Goal: Information Seeking & Learning: Learn about a topic

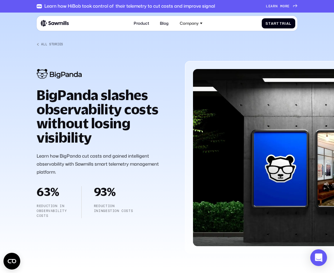
click at [180, 62] on div "BigPanda slashes observability costs without losing visibility Learn how BigPan…" at bounding box center [167, 154] width 260 height 200
click at [138, 24] on link "Product" at bounding box center [140, 23] width 21 height 11
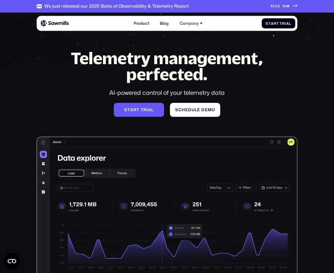
click at [64, 24] on img at bounding box center [55, 23] width 28 height 7
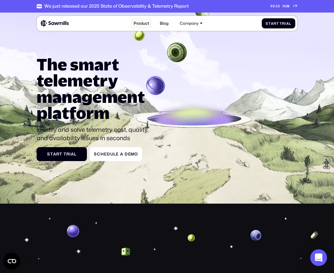
click at [147, 26] on link "Product" at bounding box center [140, 23] width 21 height 11
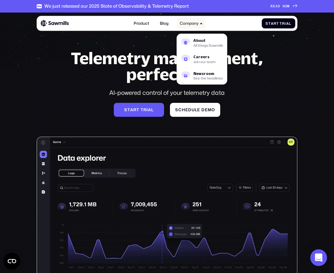
click at [188, 23] on div "Company" at bounding box center [189, 23] width 19 height 5
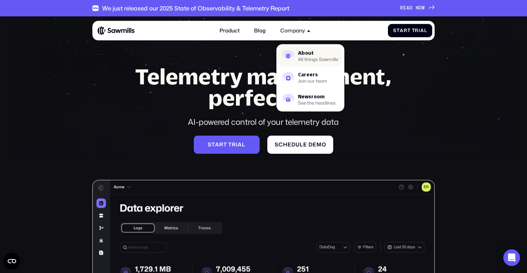
click at [299, 60] on div "All things Sawmills" at bounding box center [318, 60] width 40 height 4
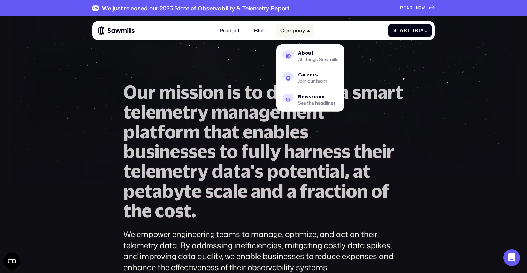
click at [298, 32] on div "Company" at bounding box center [292, 31] width 25 height 6
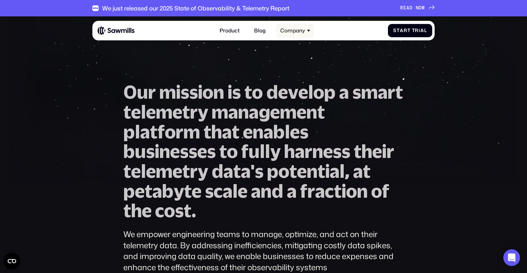
click at [306, 34] on div "Company" at bounding box center [295, 31] width 38 height 14
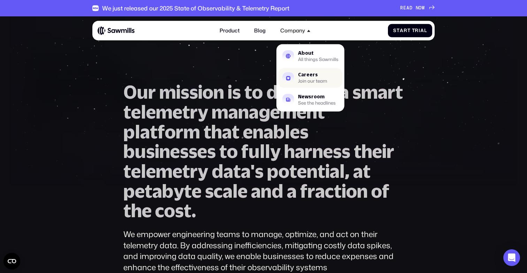
click at [306, 79] on div "Join our team" at bounding box center [312, 81] width 29 height 4
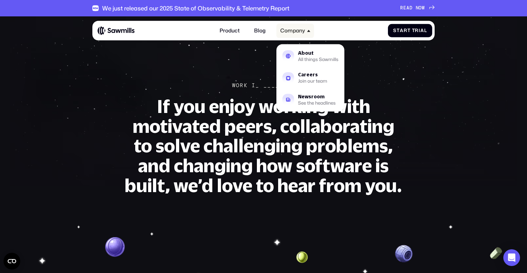
click at [309, 33] on div "Company" at bounding box center [295, 31] width 38 height 14
click at [305, 35] on div "Company" at bounding box center [295, 31] width 38 height 14
click at [300, 37] on div "Company" at bounding box center [295, 31] width 38 height 14
click at [306, 95] on div "Newsroom" at bounding box center [317, 96] width 38 height 5
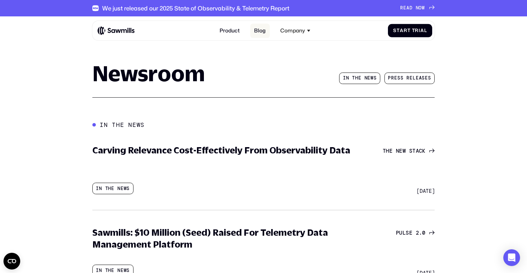
click at [254, 29] on link "Blog" at bounding box center [260, 31] width 20 height 14
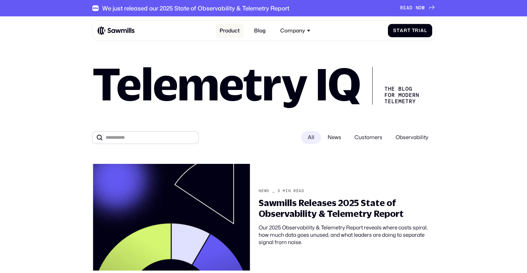
click at [230, 31] on link "Product" at bounding box center [230, 31] width 28 height 14
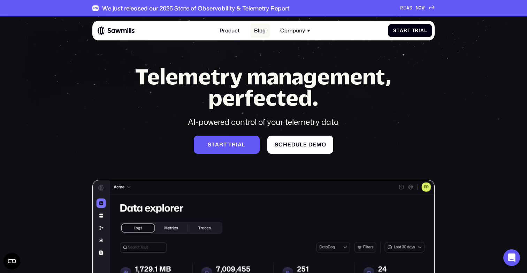
click at [264, 32] on link "Blog" at bounding box center [260, 31] width 20 height 14
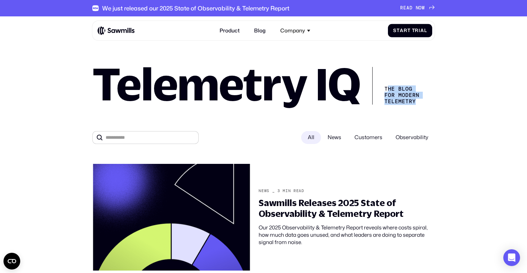
drag, startPoint x: 387, startPoint y: 90, endPoint x: 423, endPoint y: 105, distance: 39.4
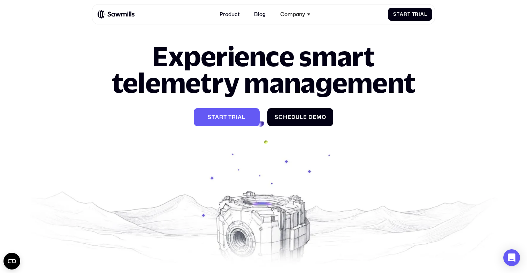
scroll to position [903, 0]
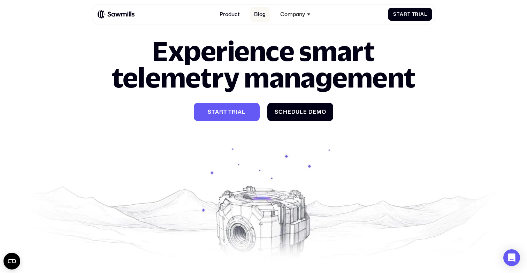
click at [257, 12] on link "Blog" at bounding box center [260, 14] width 20 height 14
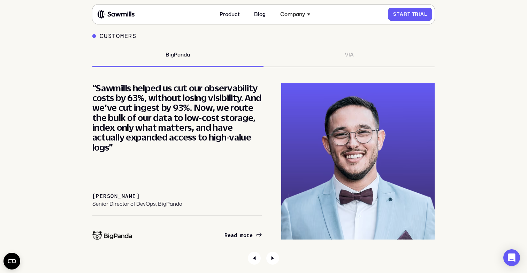
click at [411, 17] on span at bounding box center [411, 15] width 1 height 6
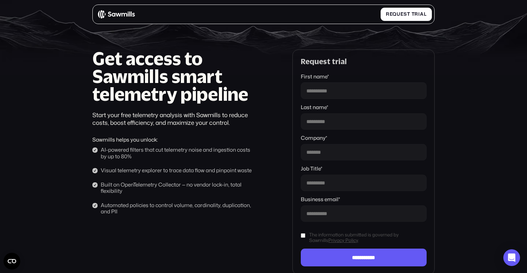
click at [101, 15] on img at bounding box center [116, 14] width 37 height 9
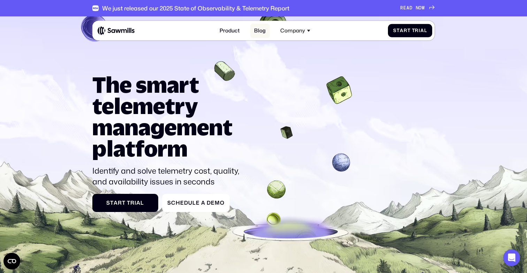
click at [256, 30] on link "Blog" at bounding box center [260, 31] width 20 height 14
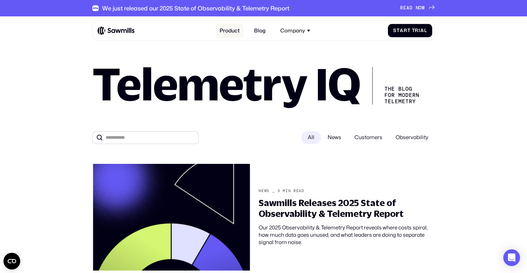
click at [231, 30] on link "Product" at bounding box center [230, 31] width 28 height 14
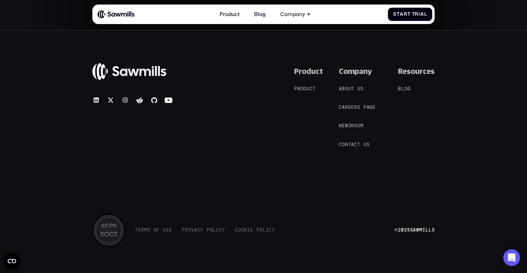
scroll to position [2697, 0]
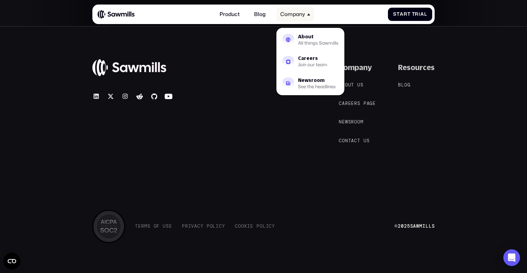
click at [295, 17] on div "Company" at bounding box center [292, 14] width 25 height 6
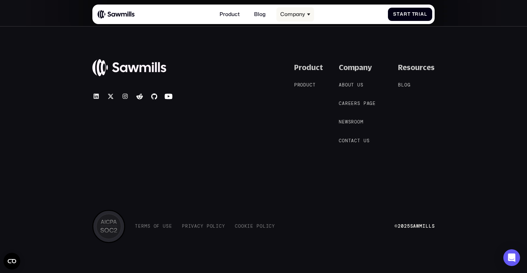
click at [306, 15] on div "Company" at bounding box center [295, 14] width 38 height 14
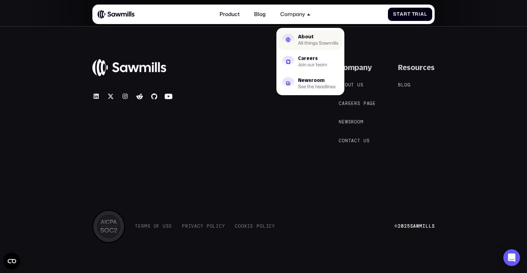
click at [297, 37] on link "About All things Sawmills" at bounding box center [310, 40] width 64 height 20
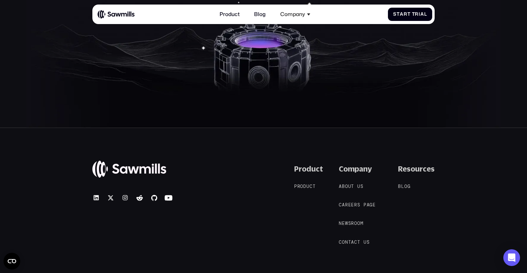
scroll to position [1267, 0]
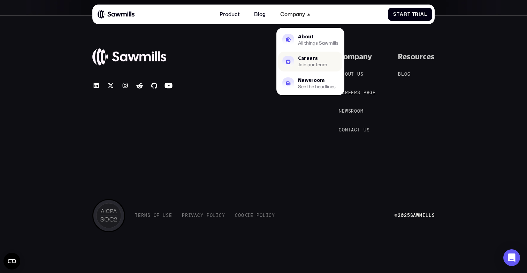
click at [305, 63] on div "Join our team" at bounding box center [312, 65] width 29 height 4
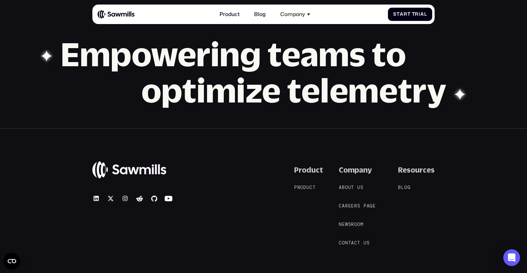
scroll to position [707, 0]
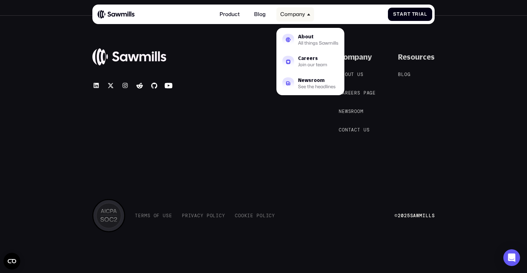
click at [308, 15] on icon at bounding box center [308, 15] width 3 height 2
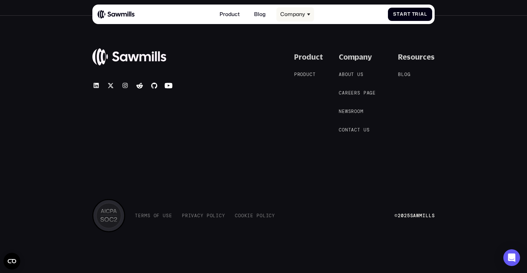
click at [309, 16] on div "Company" at bounding box center [295, 14] width 38 height 14
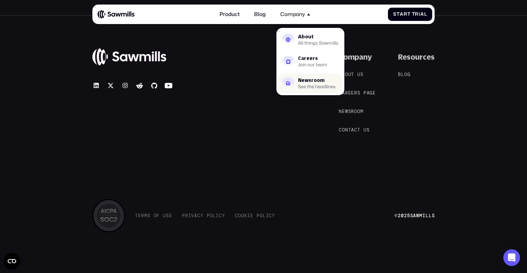
click at [307, 78] on div "Newsroom" at bounding box center [317, 80] width 38 height 5
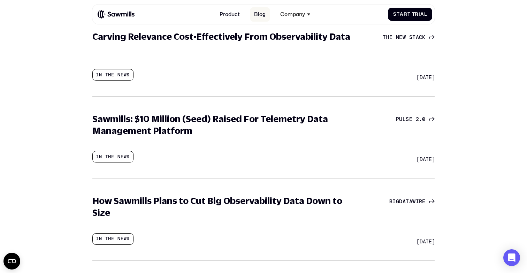
scroll to position [113, 0]
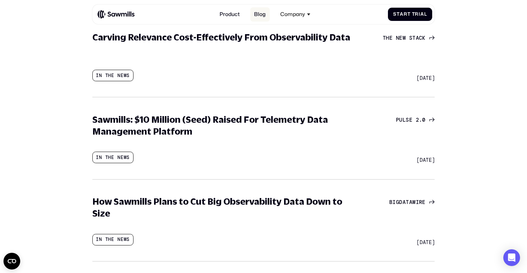
click at [266, 14] on link "Blog" at bounding box center [260, 14] width 20 height 14
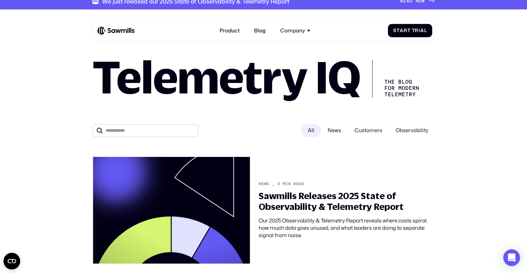
scroll to position [7, 0]
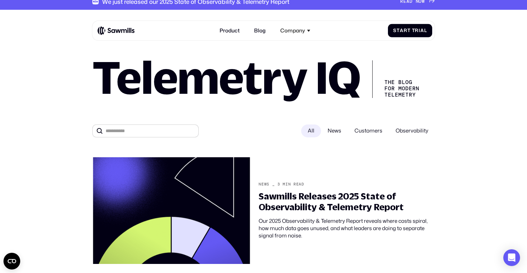
click at [390, 132] on span "Observability" at bounding box center [412, 130] width 46 height 13
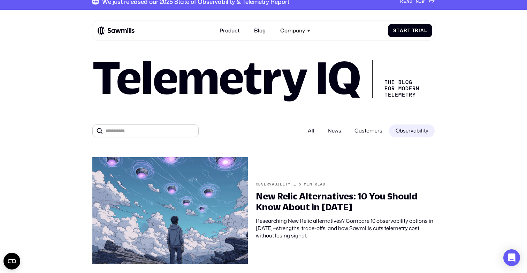
click at [367, 132] on span "Customers" at bounding box center [368, 130] width 41 height 13
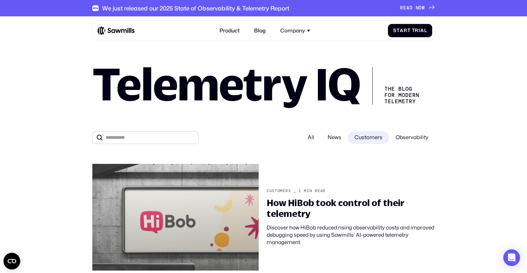
click at [120, 31] on img at bounding box center [116, 30] width 37 height 9
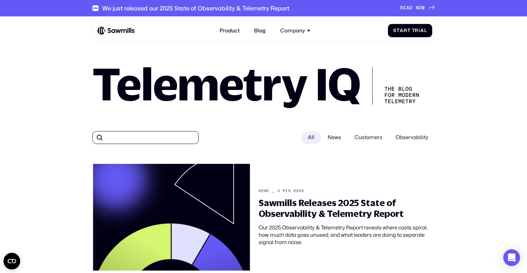
click at [128, 135] on input "All" at bounding box center [145, 137] width 106 height 13
click at [230, 134] on form "All News Customers Observability" at bounding box center [263, 137] width 343 height 13
click at [406, 140] on span "Observability" at bounding box center [412, 137] width 46 height 13
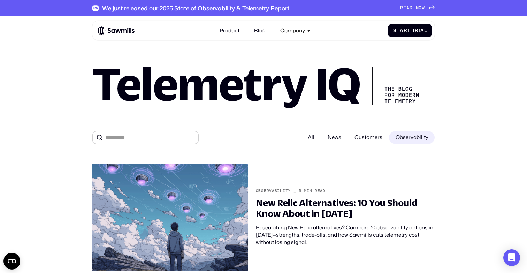
click at [338, 138] on span "News" at bounding box center [334, 137] width 27 height 13
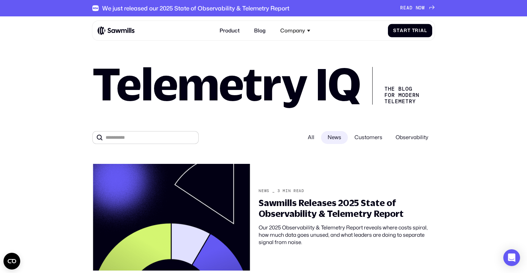
click at [366, 137] on span "Customers" at bounding box center [368, 137] width 41 height 13
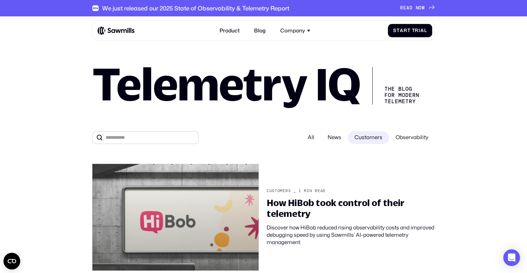
click at [315, 138] on div "All" at bounding box center [311, 137] width 20 height 13
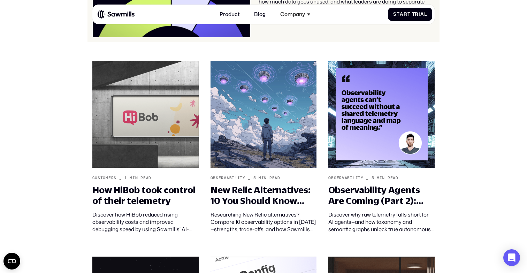
scroll to position [240, 0]
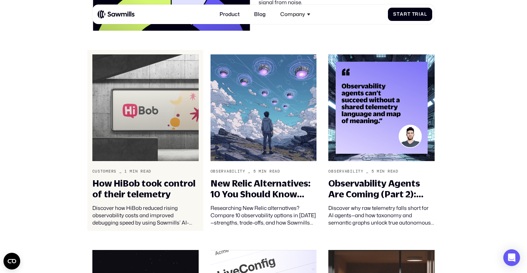
click at [172, 90] on img at bounding box center [145, 107] width 106 height 107
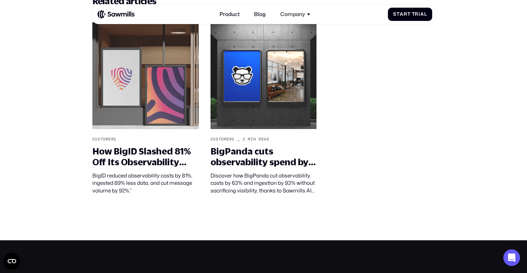
scroll to position [618, 0]
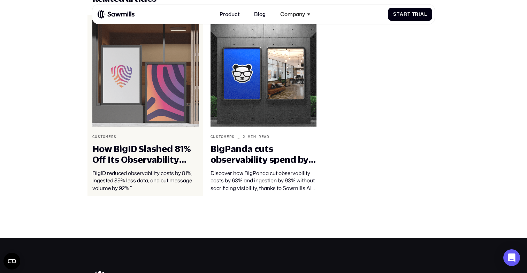
click at [157, 121] on img at bounding box center [145, 73] width 106 height 107
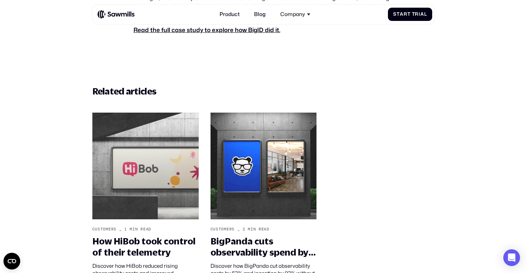
scroll to position [607, 0]
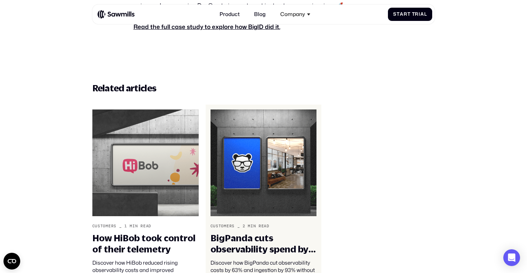
click at [259, 169] on img at bounding box center [264, 162] width 106 height 107
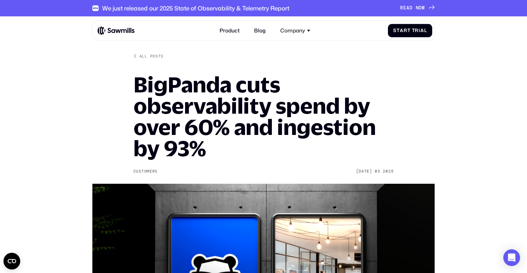
click at [410, 5] on span "D" at bounding box center [411, 8] width 3 height 6
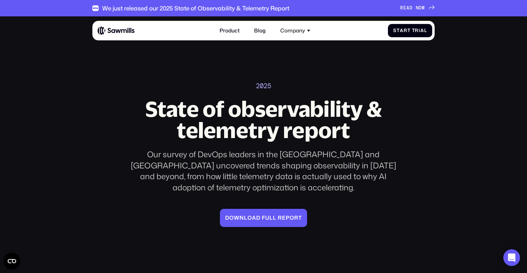
click at [131, 32] on img at bounding box center [116, 30] width 37 height 9
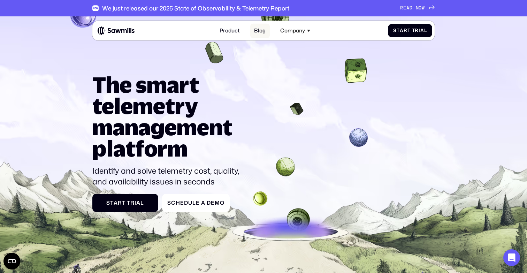
click at [265, 32] on link "Blog" at bounding box center [260, 31] width 20 height 14
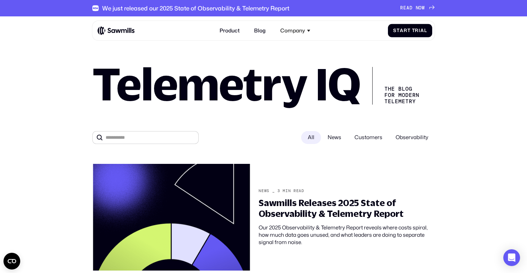
click at [365, 138] on span "Customers" at bounding box center [368, 137] width 41 height 13
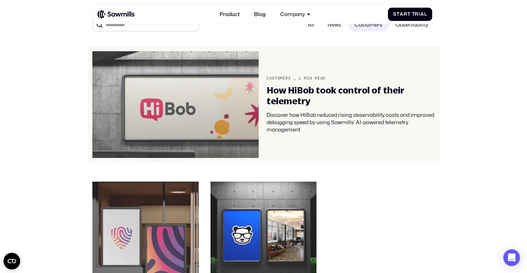
scroll to position [114, 0]
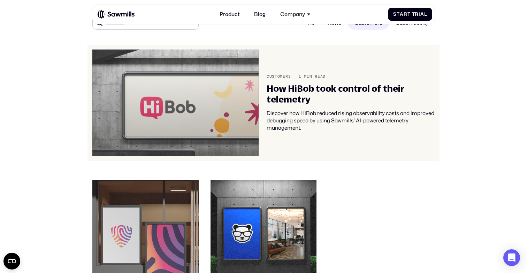
click at [207, 121] on img at bounding box center [175, 103] width 167 height 107
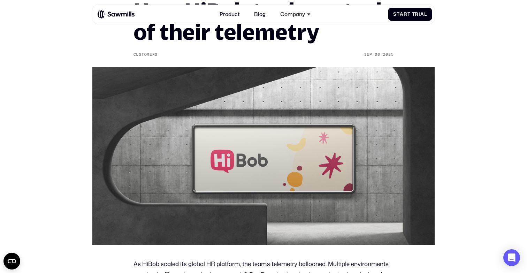
scroll to position [73, 0]
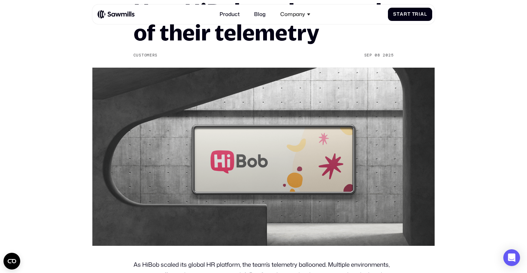
click at [285, 135] on img at bounding box center [263, 157] width 343 height 178
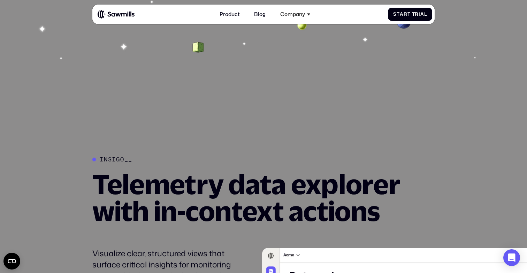
scroll to position [1287, 0]
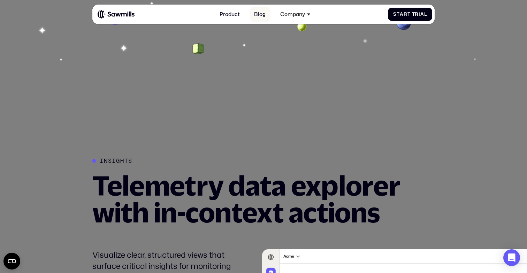
click at [262, 13] on link "Blog" at bounding box center [260, 14] width 20 height 14
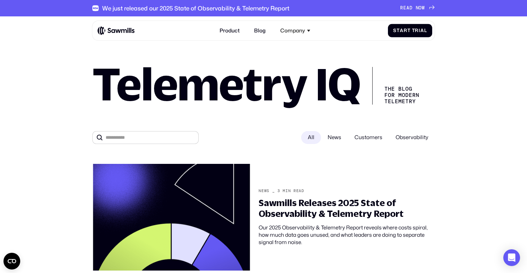
click at [120, 30] on img at bounding box center [116, 30] width 37 height 9
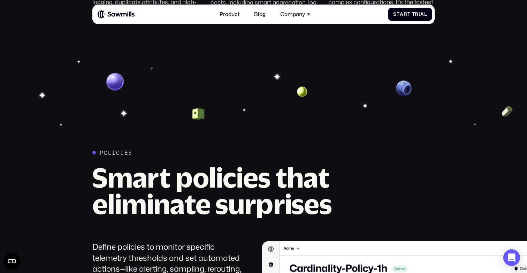
scroll to position [799, 0]
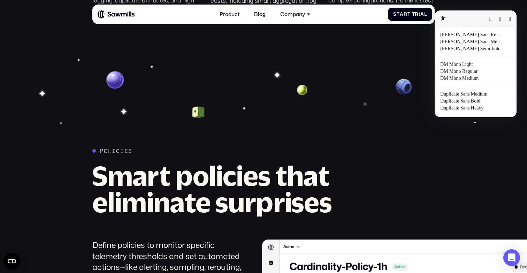
click at [509, 19] on button "button" at bounding box center [510, 19] width 2 height 6
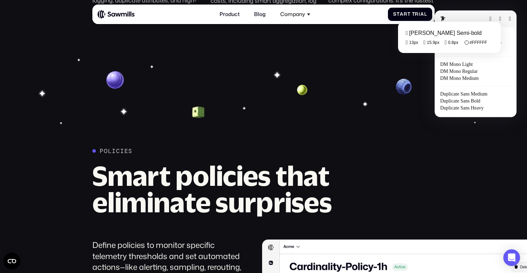
click at [409, 16] on fontsninja-text "t" at bounding box center [409, 19] width 3 height 6
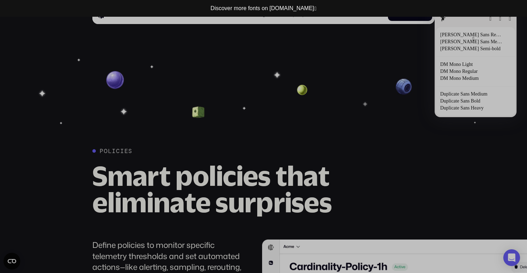
click at [472, 38] on button "button" at bounding box center [473, 39] width 2 height 6
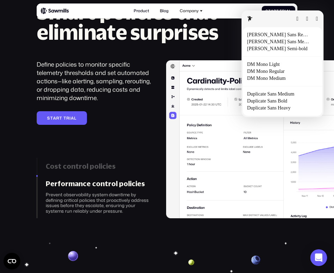
scroll to position [803, 0]
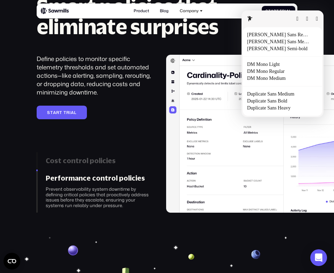
click at [317, 16] on button "button" at bounding box center [316, 19] width 2 height 6
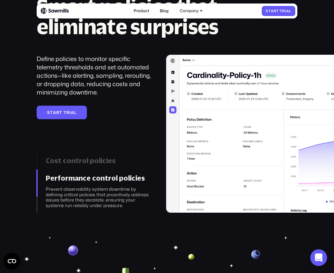
click at [284, 13] on span "r" at bounding box center [283, 11] width 3 height 4
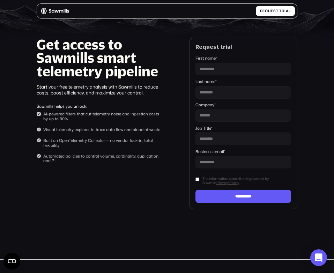
click at [57, 10] on img at bounding box center [55, 11] width 28 height 7
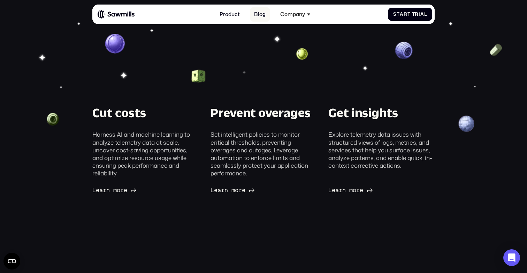
scroll to position [35, 0]
click at [253, 9] on link "Blog" at bounding box center [260, 14] width 20 height 14
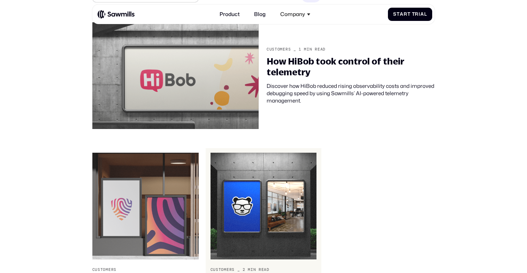
scroll to position [142, 0]
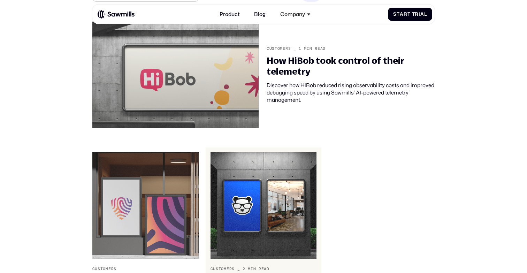
click at [236, 176] on img at bounding box center [264, 205] width 106 height 107
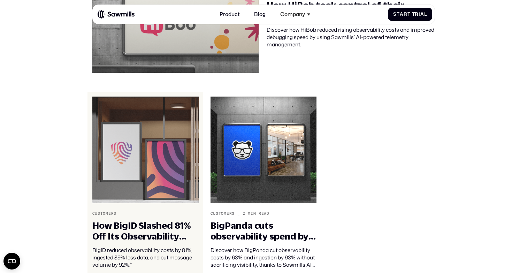
scroll to position [197, 0]
click at [141, 120] on img at bounding box center [145, 150] width 106 height 107
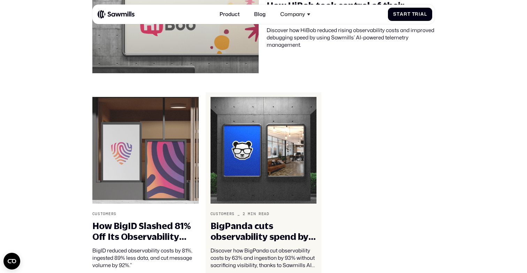
click at [227, 129] on img at bounding box center [264, 150] width 106 height 107
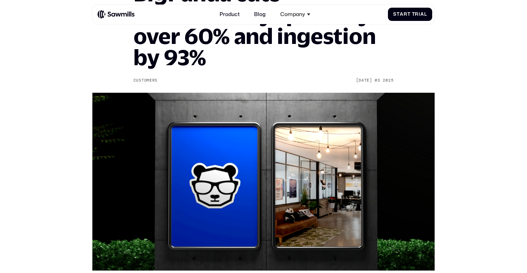
scroll to position [92, 0]
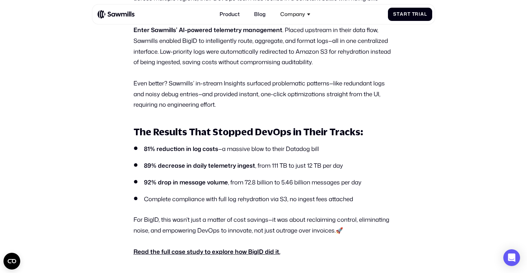
scroll to position [381, 0]
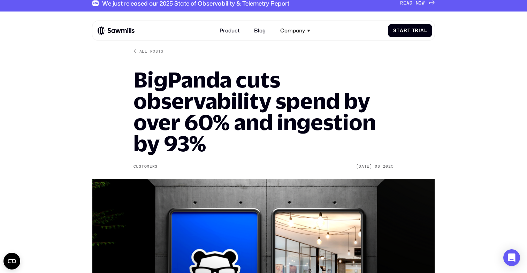
scroll to position [5, 0]
click at [231, 29] on link "Product" at bounding box center [230, 31] width 28 height 14
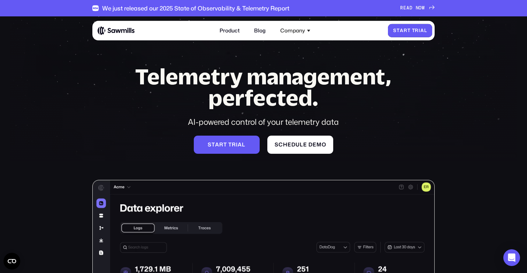
click at [417, 33] on span "r" at bounding box center [417, 31] width 4 height 6
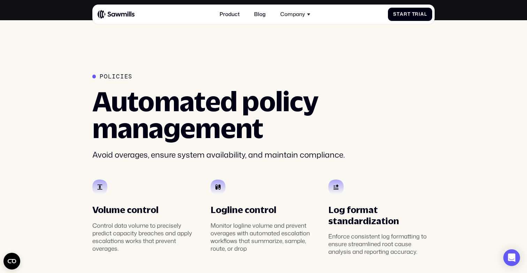
scroll to position [1094, 0]
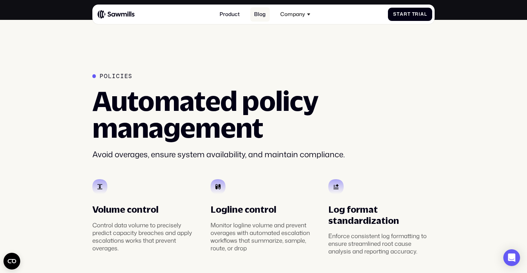
click at [259, 15] on link "Blog" at bounding box center [260, 14] width 20 height 14
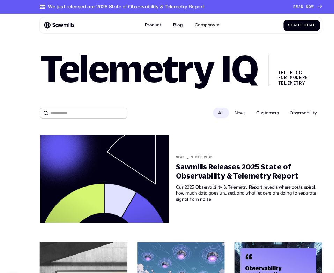
click at [205, 104] on div "All" at bounding box center [203, 104] width 15 height 10
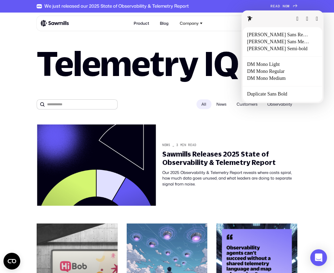
click at [56, 22] on html "We just released our 2025 State of Observability & Telemetry Report R E A D N O…" at bounding box center [167, 136] width 334 height 273
click at [59, 22] on html "We just released our 2025 State of Observability & Telemetry Report R E A D N O…" at bounding box center [167, 136] width 334 height 273
click at [315, 22] on button "button" at bounding box center [316, 19] width 2 height 6
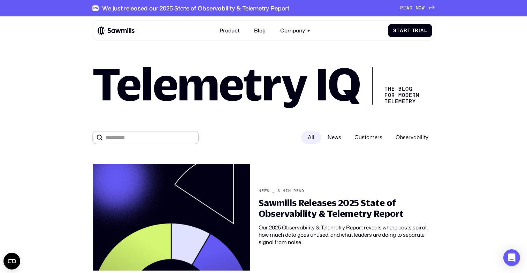
click at [106, 30] on img at bounding box center [116, 30] width 37 height 9
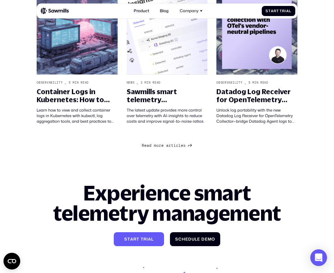
scroll to position [531, 0]
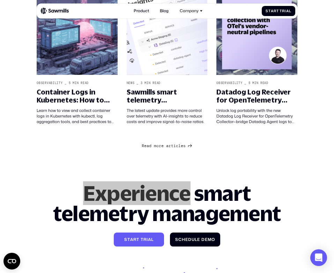
drag, startPoint x: 333, startPoint y: 44, endPoint x: 195, endPoint y: 147, distance: 172.3
click at [195, 147] on div "R e a d m o r e a r t i c l e s R e a d m o r e a r t i c l e s 1 / 5" at bounding box center [167, 145] width 260 height 7
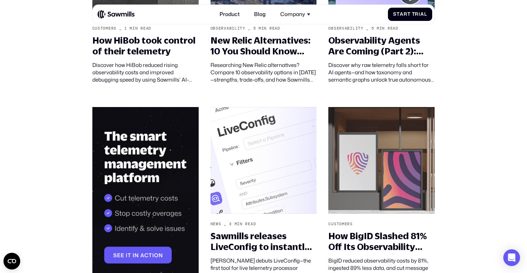
scroll to position [381, 0]
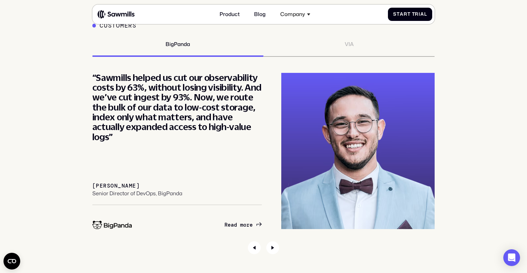
scroll to position [2452, 0]
